Goal: Task Accomplishment & Management: Complete application form

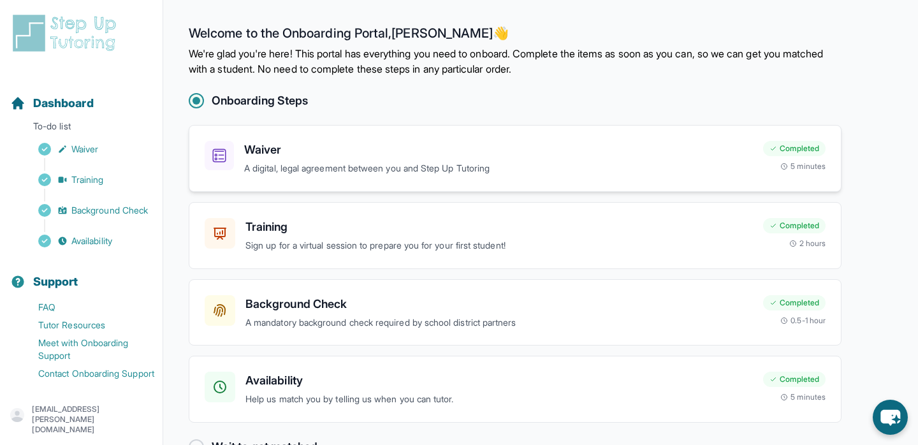
scroll to position [36, 0]
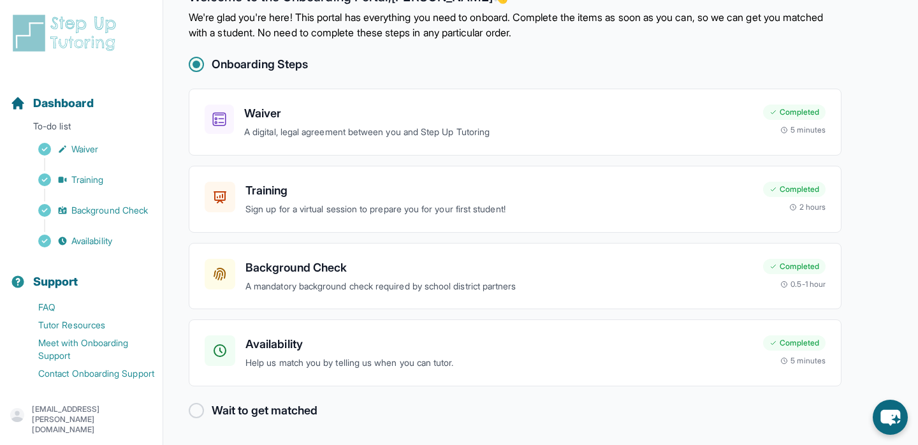
click at [198, 408] on div at bounding box center [196, 410] width 15 height 15
click at [66, 323] on link "Tutor Resources" at bounding box center [86, 325] width 152 height 18
click at [89, 424] on p "[EMAIL_ADDRESS][PERSON_NAME][DOMAIN_NAME]" at bounding box center [92, 419] width 120 height 31
click at [136, 105] on div "Dashboard" at bounding box center [81, 103] width 152 height 28
click at [99, 108] on div "Dashboard" at bounding box center [81, 103] width 152 height 28
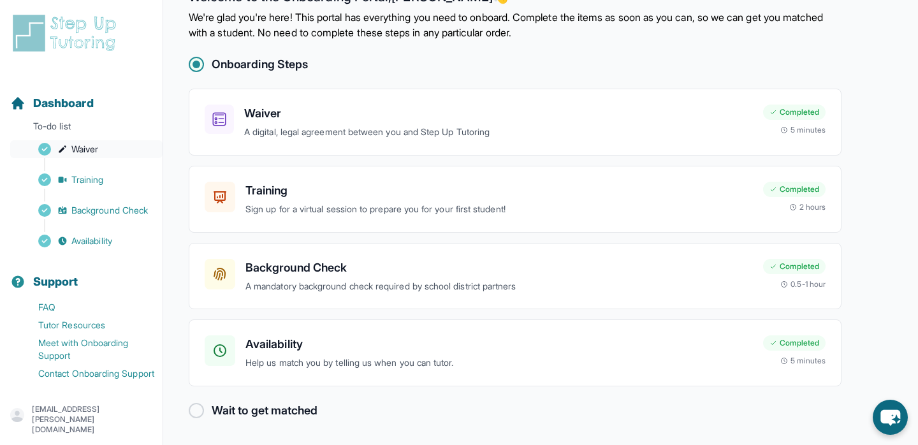
click at [91, 156] on link "Waiver" at bounding box center [86, 149] width 152 height 18
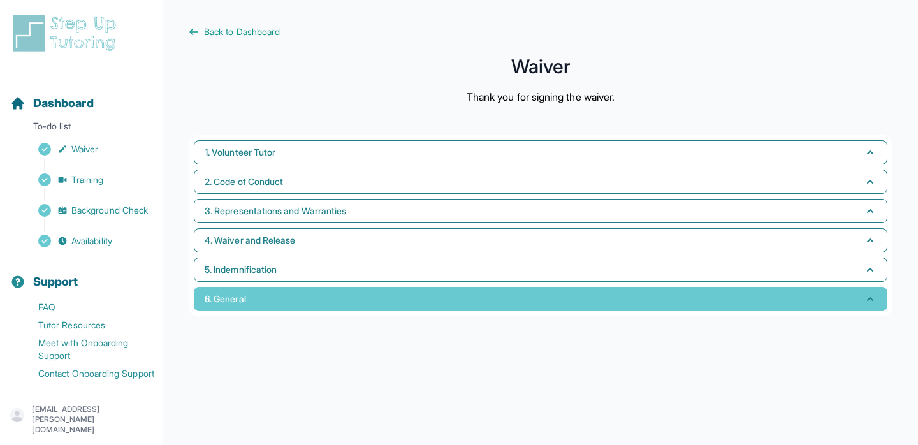
click at [245, 296] on span "6. General" at bounding box center [225, 299] width 41 height 13
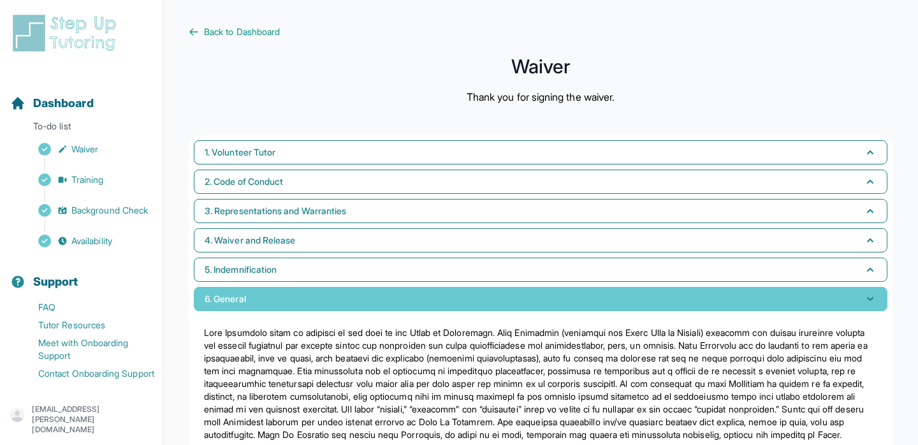
click at [245, 296] on span "6. General" at bounding box center [225, 299] width 41 height 13
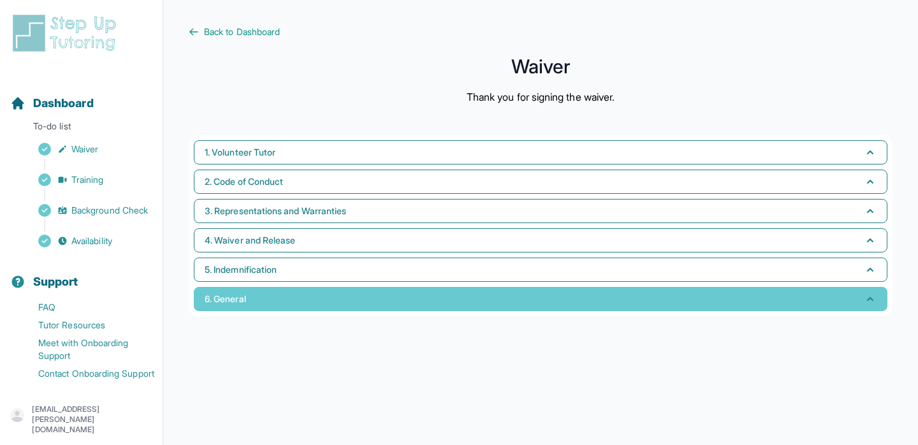
click at [242, 294] on span "6. General" at bounding box center [225, 299] width 41 height 13
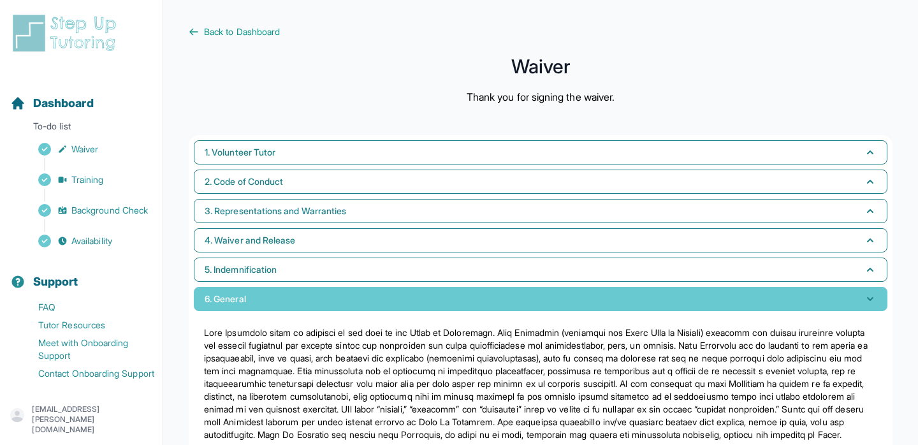
scroll to position [50, 0]
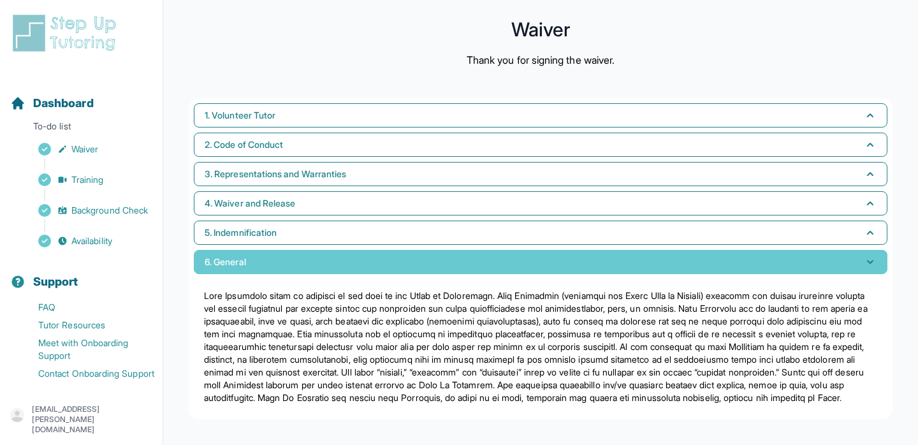
click at [246, 256] on span "6. General" at bounding box center [225, 262] width 41 height 13
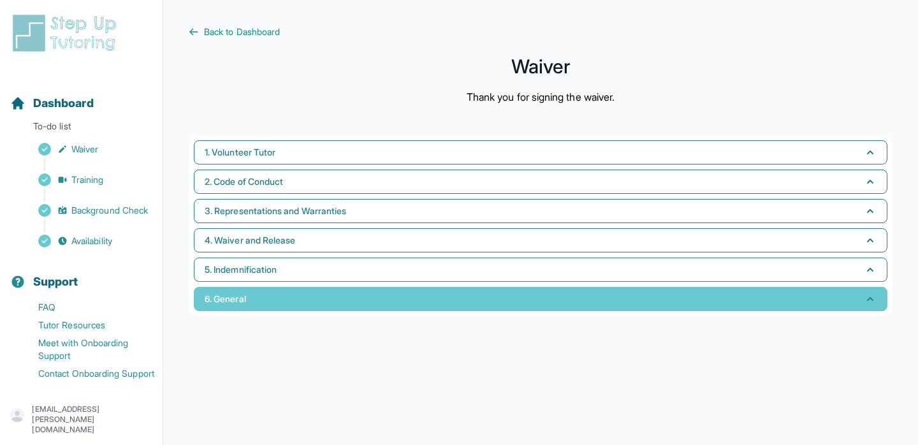
scroll to position [0, 0]
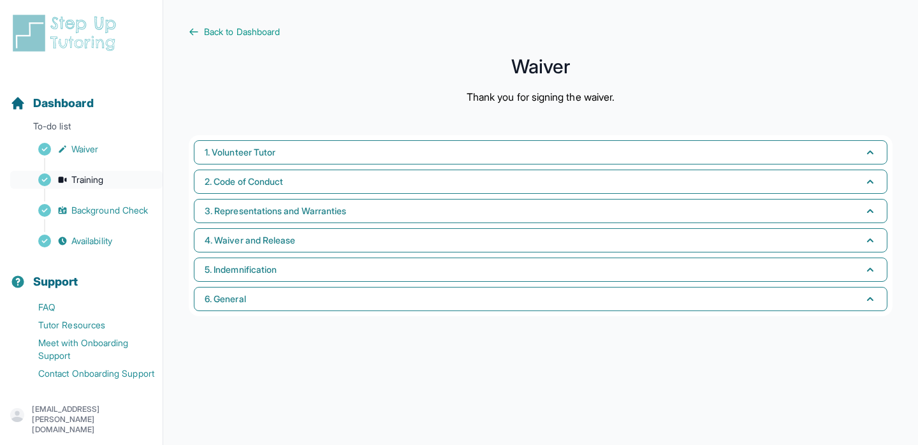
click at [122, 184] on link "Training" at bounding box center [86, 180] width 152 height 18
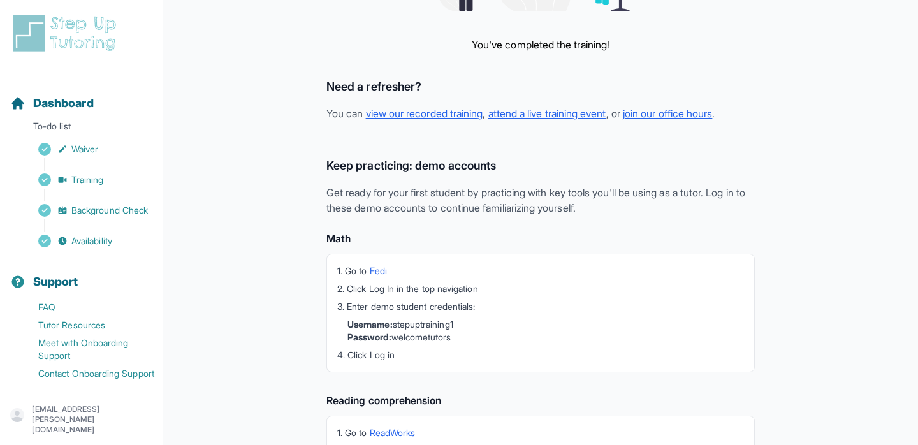
scroll to position [358, 0]
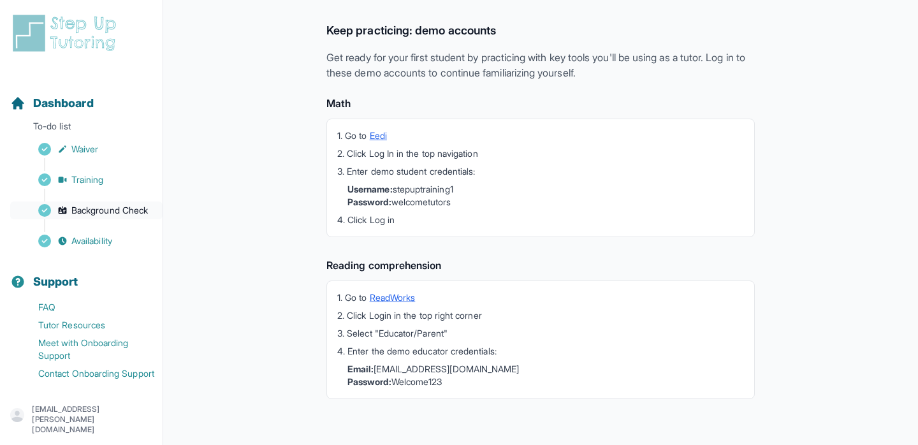
click at [122, 213] on span "Background Check" at bounding box center [109, 210] width 76 height 13
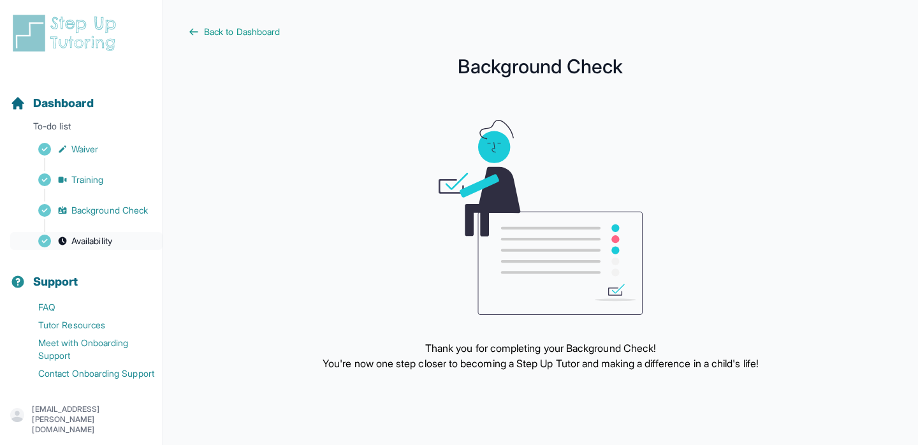
click at [112, 238] on span "Availability" at bounding box center [91, 241] width 41 height 13
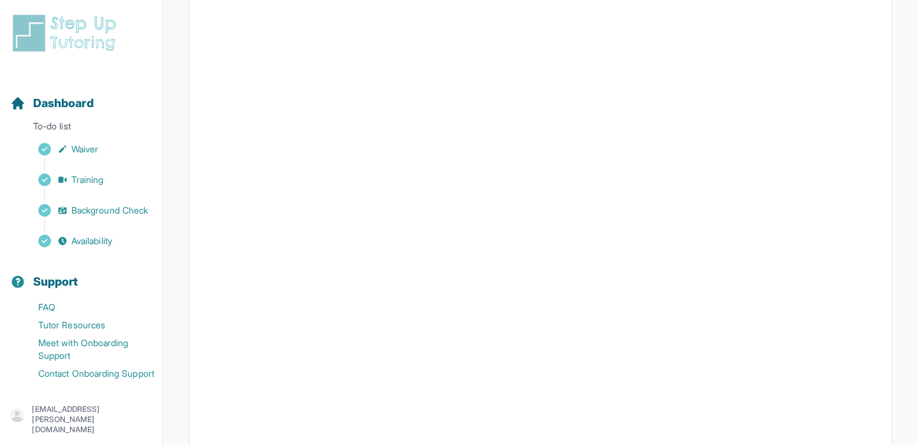
scroll to position [145, 0]
click at [66, 284] on span "Support" at bounding box center [55, 282] width 45 height 18
click at [92, 106] on span "Dashboard" at bounding box center [63, 103] width 61 height 18
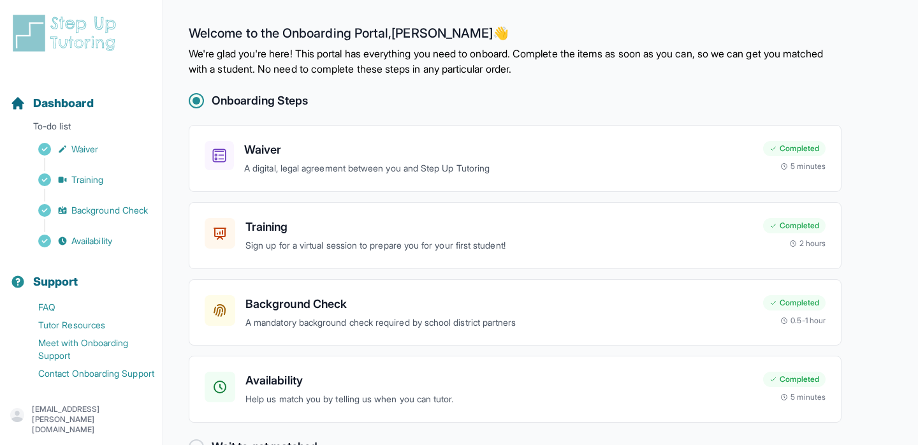
scroll to position [36, 0]
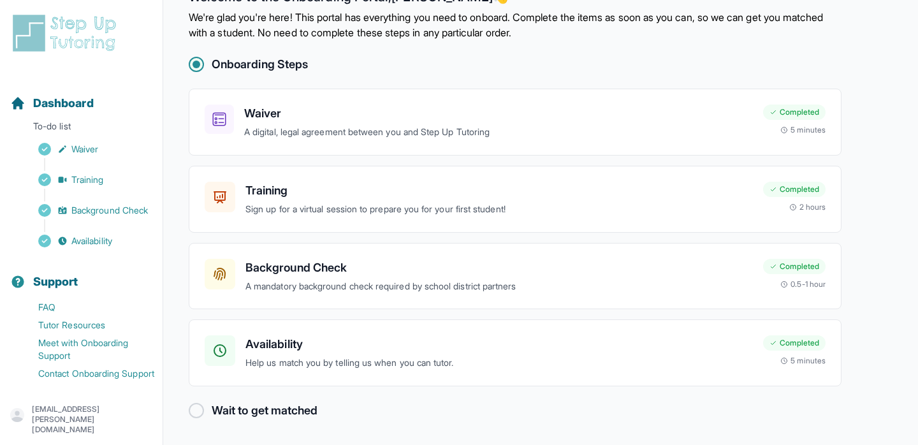
click at [200, 407] on div at bounding box center [196, 410] width 15 height 15
